Goal: Navigation & Orientation: Find specific page/section

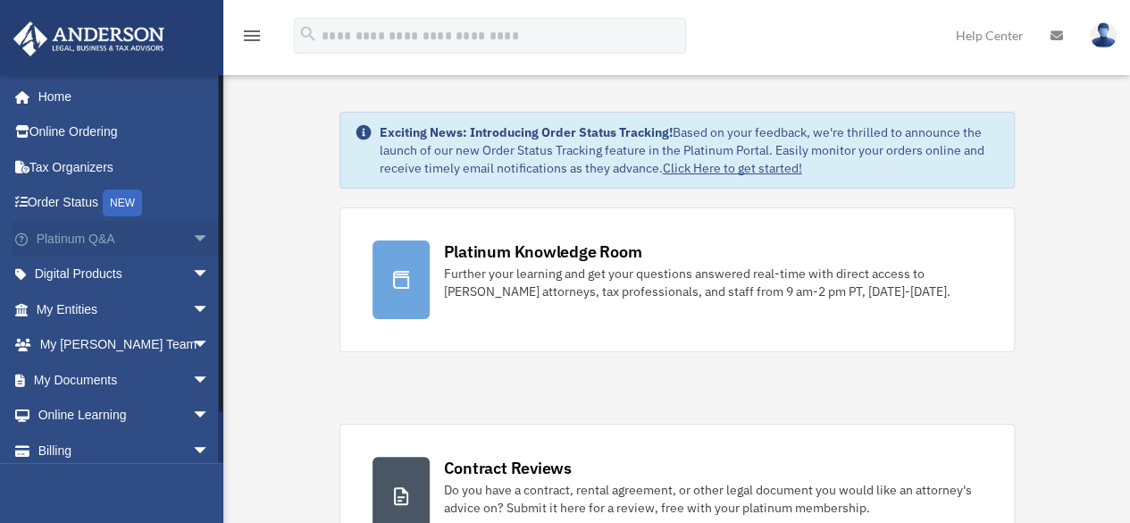
click at [100, 240] on link "Platinum Q&A arrow_drop_down" at bounding box center [125, 239] width 224 height 36
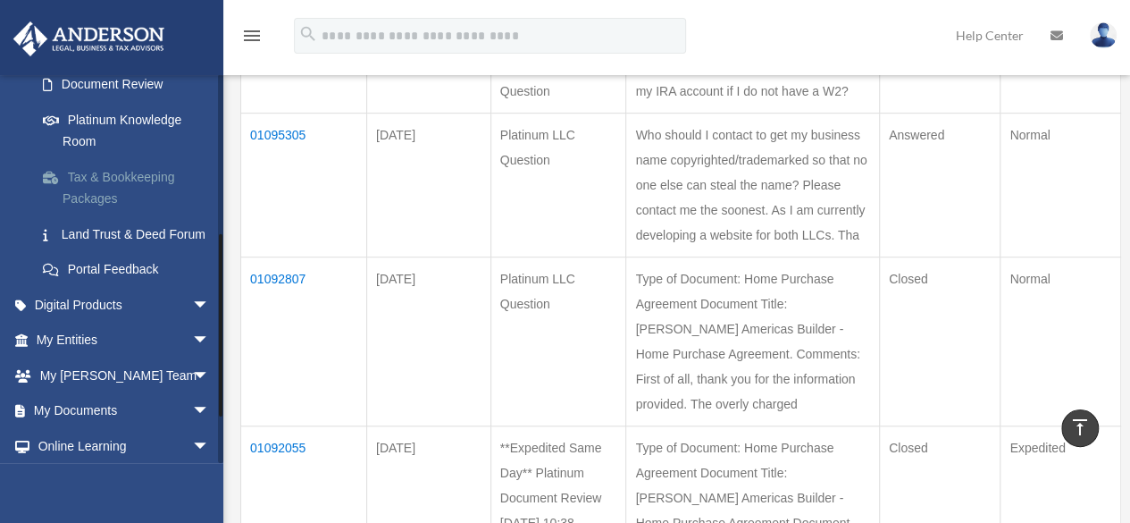
scroll to position [357, 0]
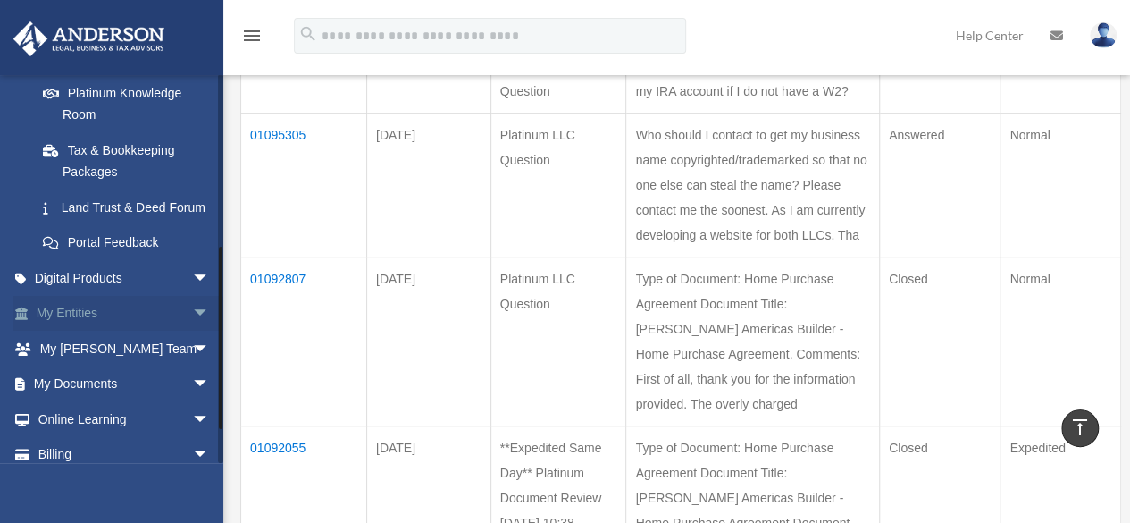
click at [91, 331] on link "My Entities arrow_drop_down" at bounding box center [125, 314] width 224 height 36
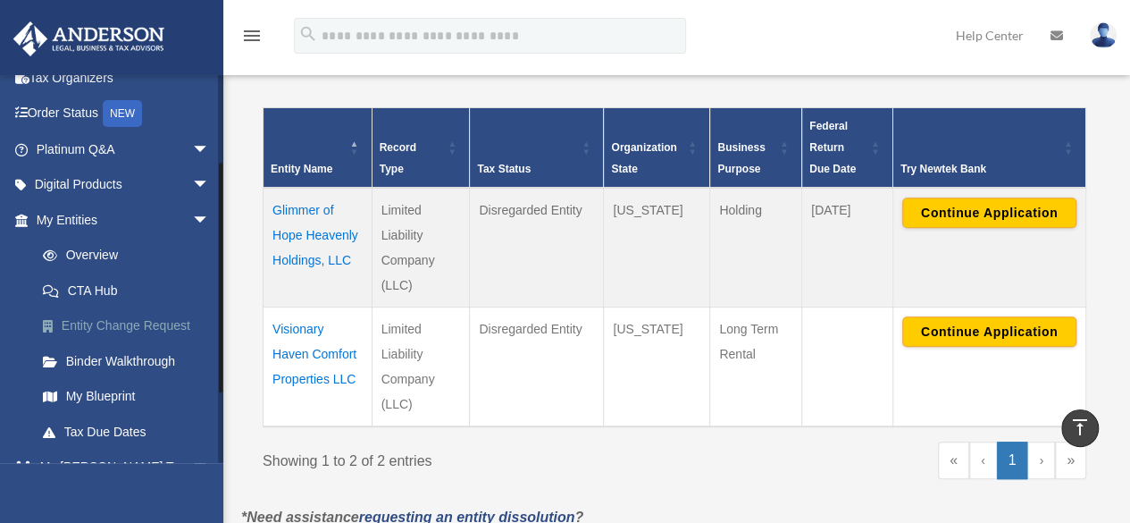
scroll to position [179, 0]
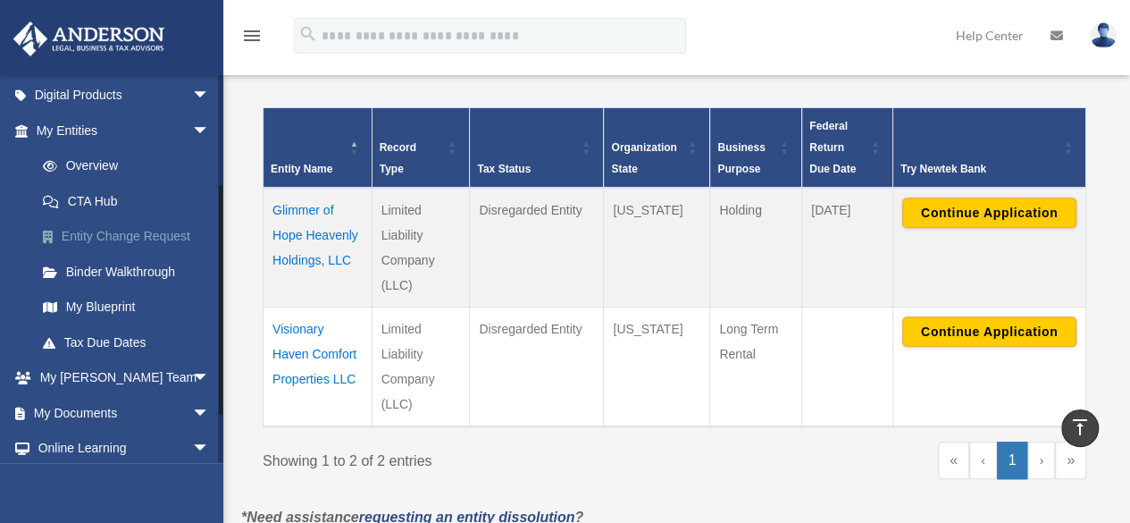
click at [125, 240] on link "Entity Change Request" at bounding box center [131, 237] width 212 height 36
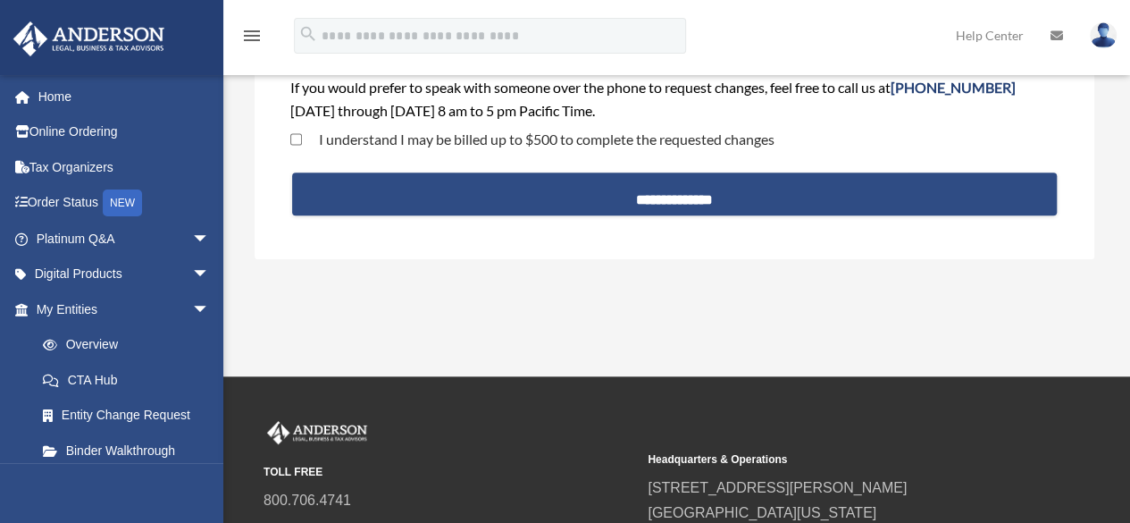
scroll to position [268, 0]
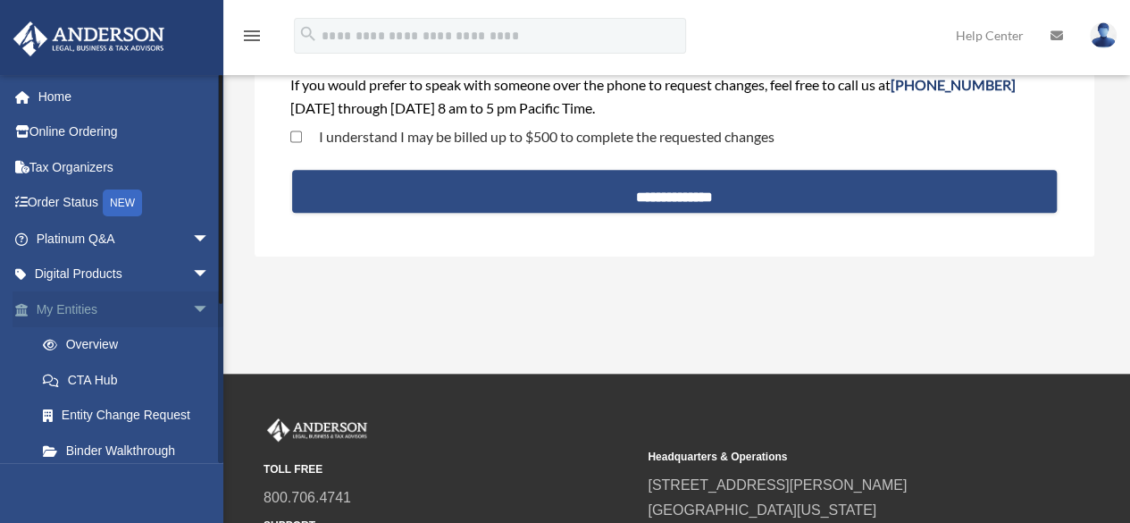
click at [82, 312] on link "My Entities arrow_drop_down" at bounding box center [125, 309] width 224 height 36
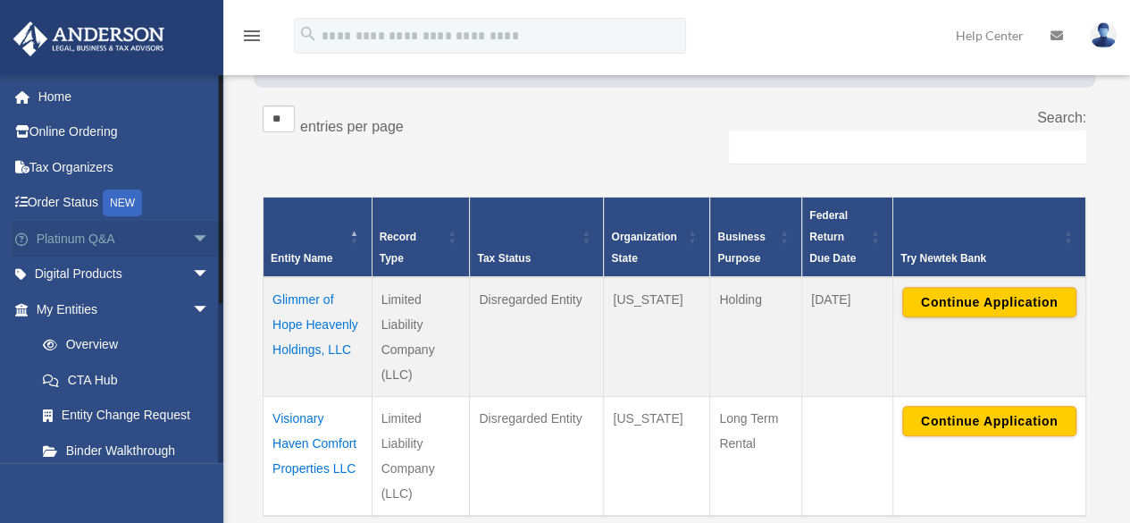
click at [96, 238] on link "Platinum Q&A arrow_drop_down" at bounding box center [125, 239] width 224 height 36
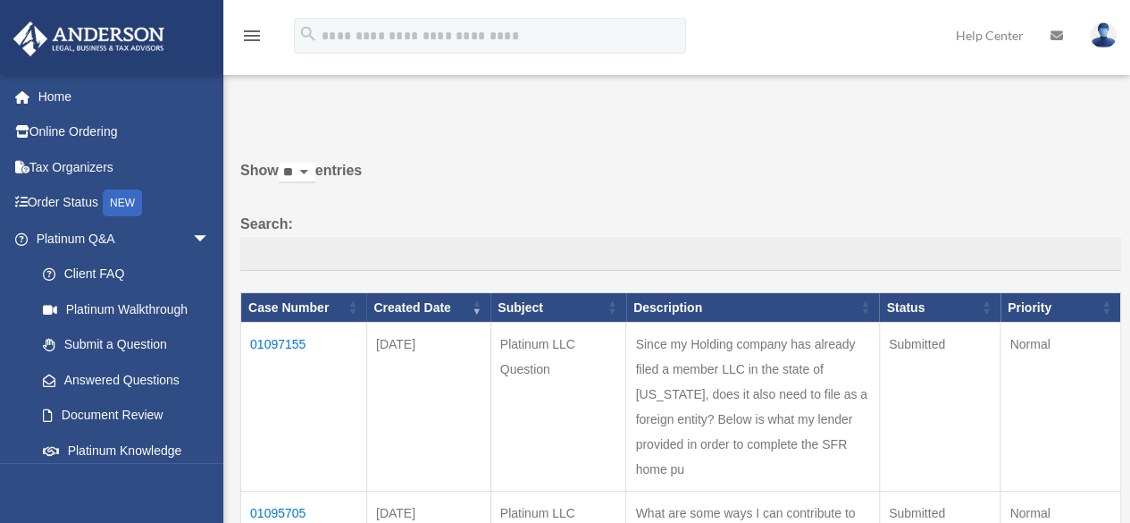
scroll to position [89, 0]
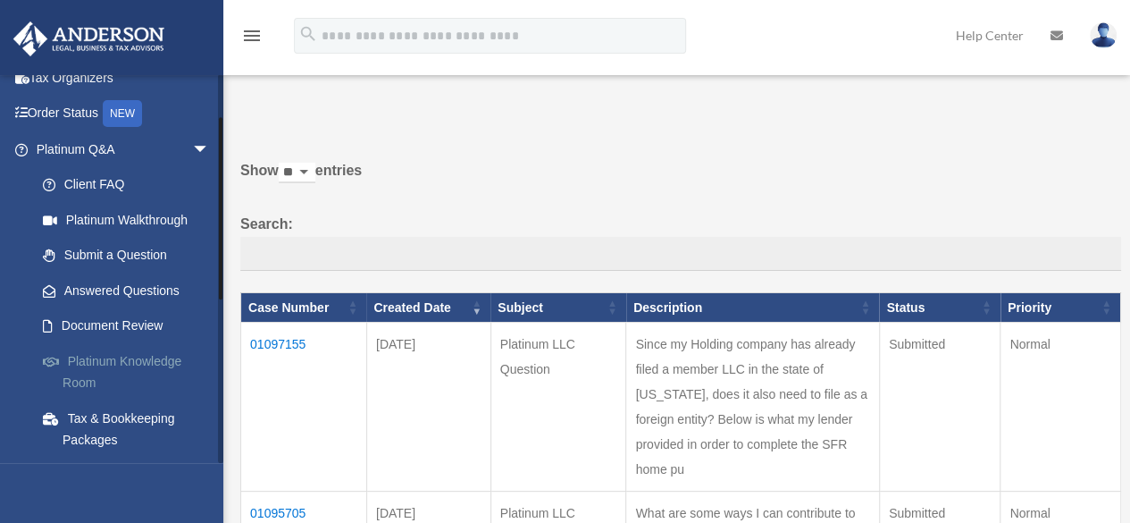
click at [115, 364] on link "Platinum Knowledge Room" at bounding box center [131, 371] width 212 height 57
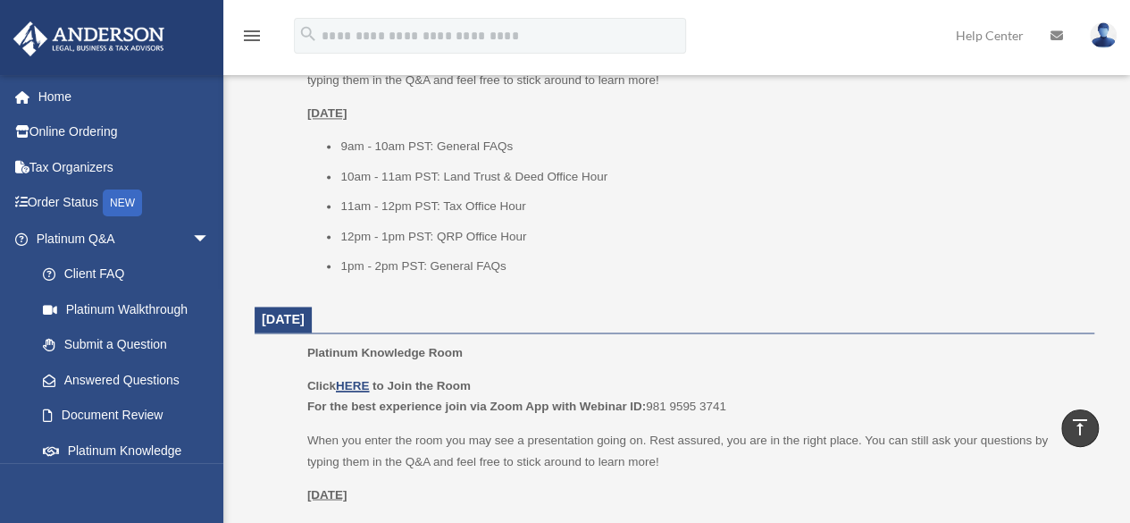
scroll to position [1340, 0]
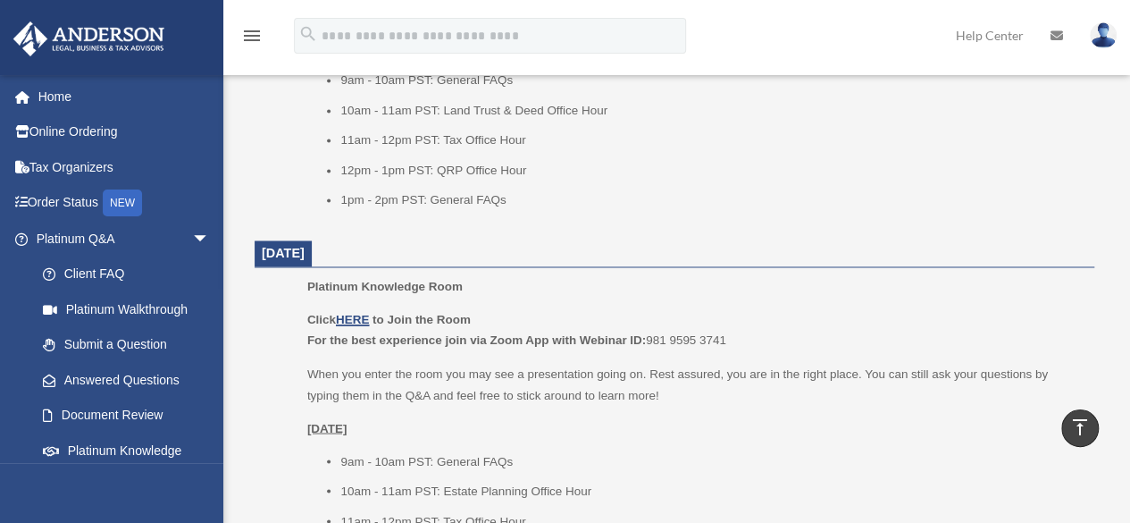
drag, startPoint x: 557, startPoint y: 411, endPoint x: 508, endPoint y: 409, distance: 49.2
click at [508, 409] on div "Click HERE to Join the Room For the best experience join via Zoom App with Webi…" at bounding box center [694, 449] width 774 height 281
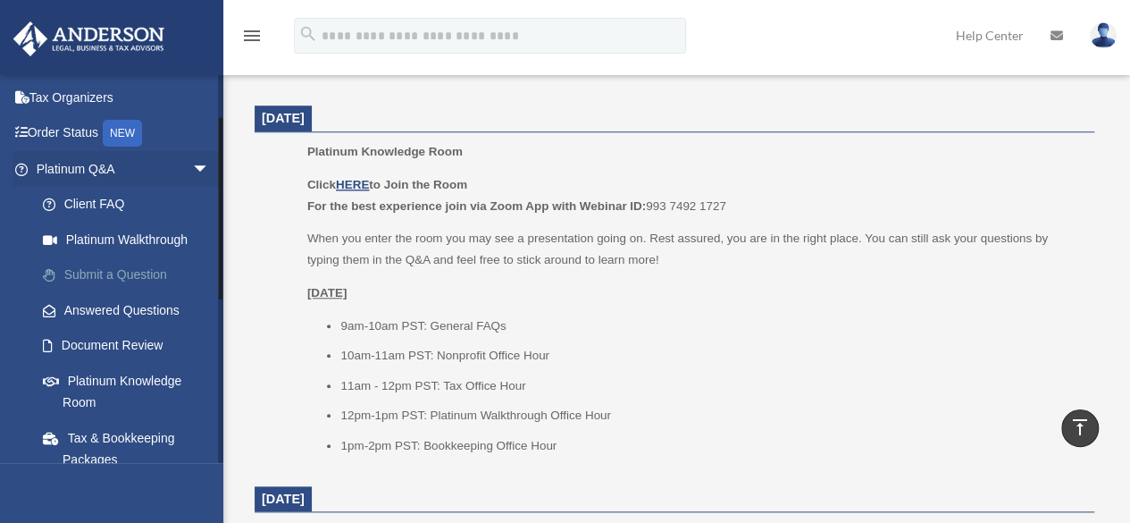
scroll to position [89, 0]
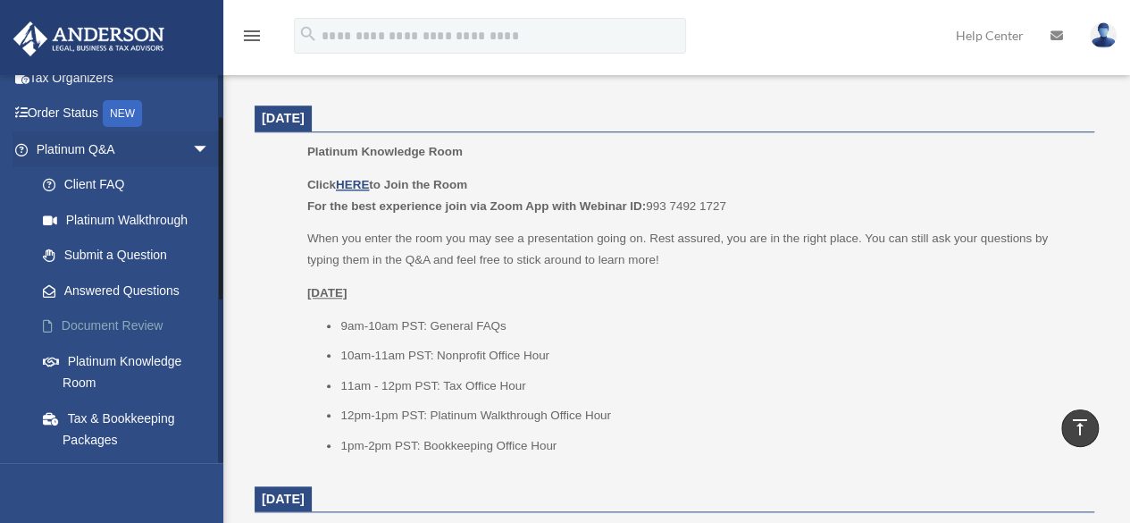
click at [127, 330] on link "Document Review" at bounding box center [131, 326] width 212 height 36
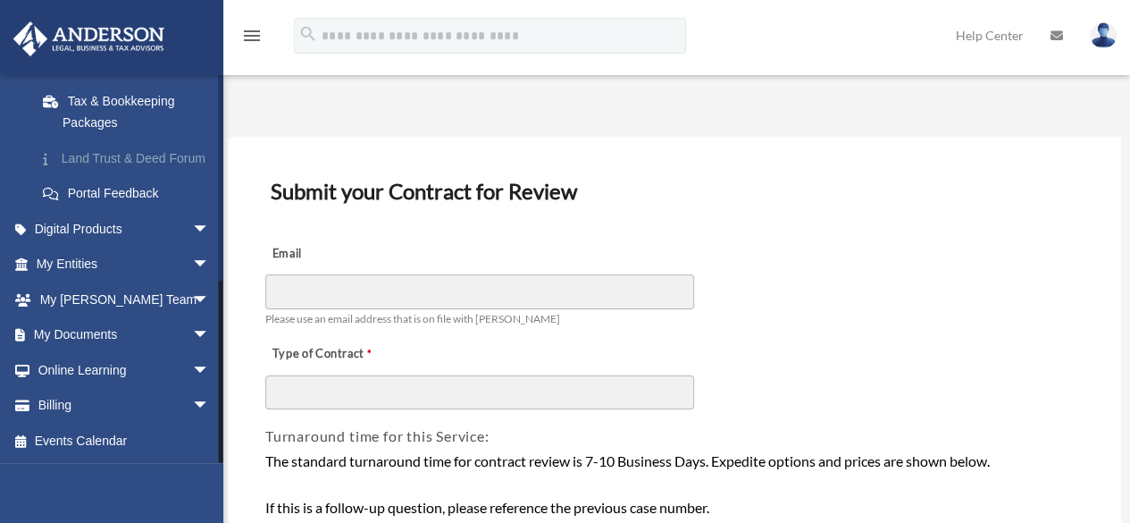
scroll to position [427, 0]
